Goal: Task Accomplishment & Management: Use online tool/utility

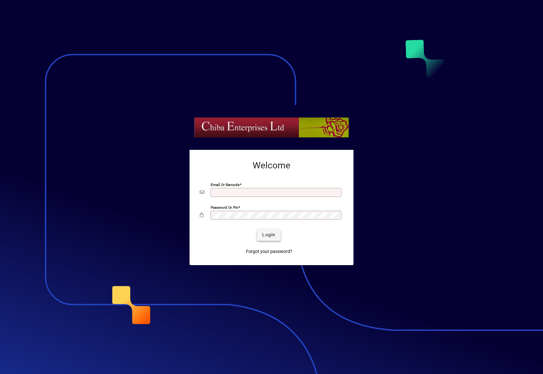
type input "**********"
click at [261, 236] on span "submit" at bounding box center [268, 234] width 23 height 15
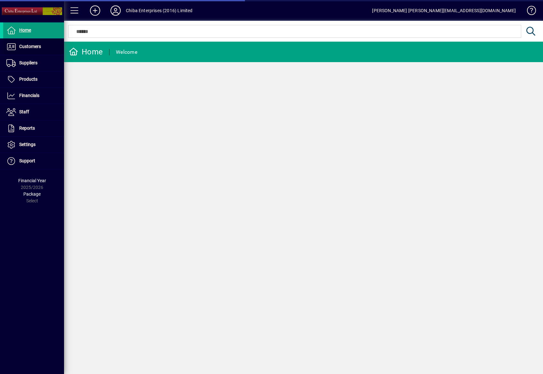
click at [13, 46] on icon at bounding box center [11, 47] width 10 height 8
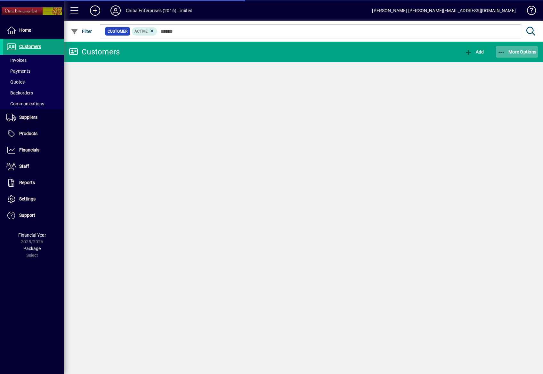
click at [523, 51] on span "More Options" at bounding box center [517, 51] width 39 height 5
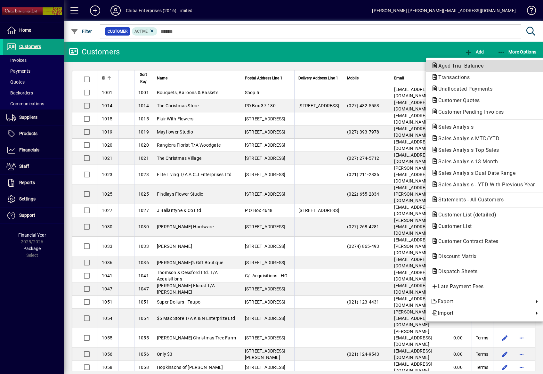
click at [474, 63] on span "Aged Trial Balance" at bounding box center [458, 66] width 55 height 6
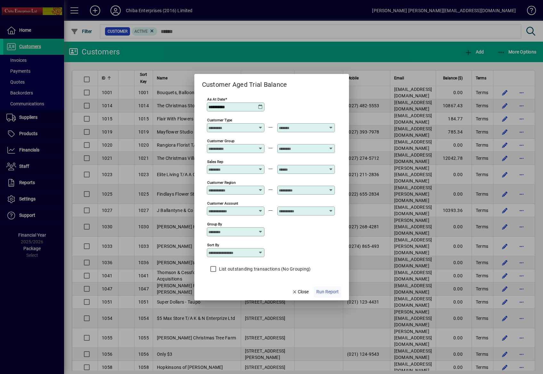
click at [339, 288] on span "button" at bounding box center [328, 291] width 28 height 15
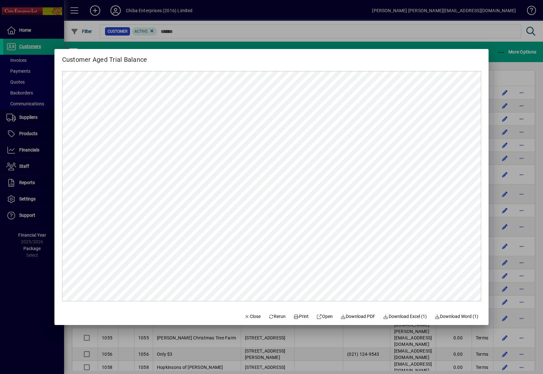
click at [493, 52] on div at bounding box center [271, 187] width 543 height 374
